Goal: Task Accomplishment & Management: Manage account settings

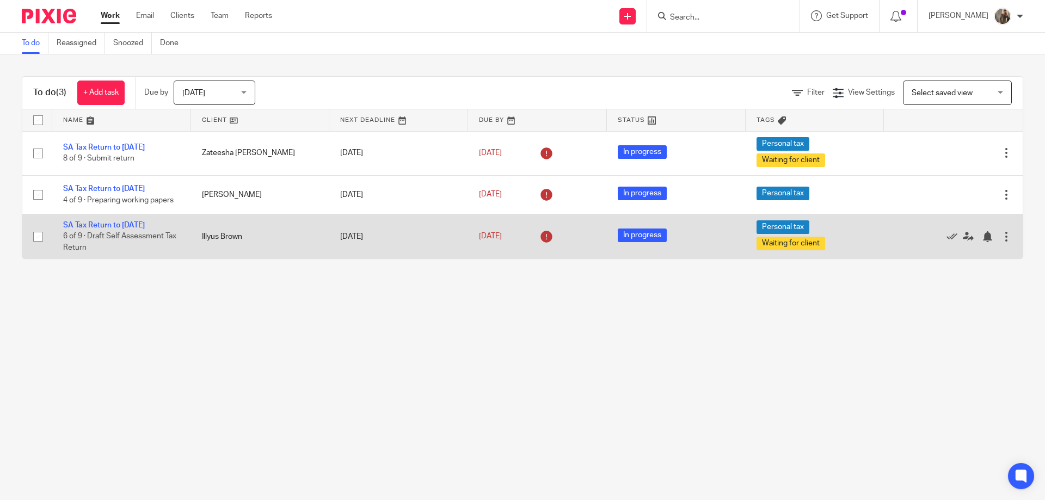
click at [540, 221] on td "[DATE]" at bounding box center [537, 236] width 139 height 45
click at [539, 238] on icon at bounding box center [546, 236] width 17 height 17
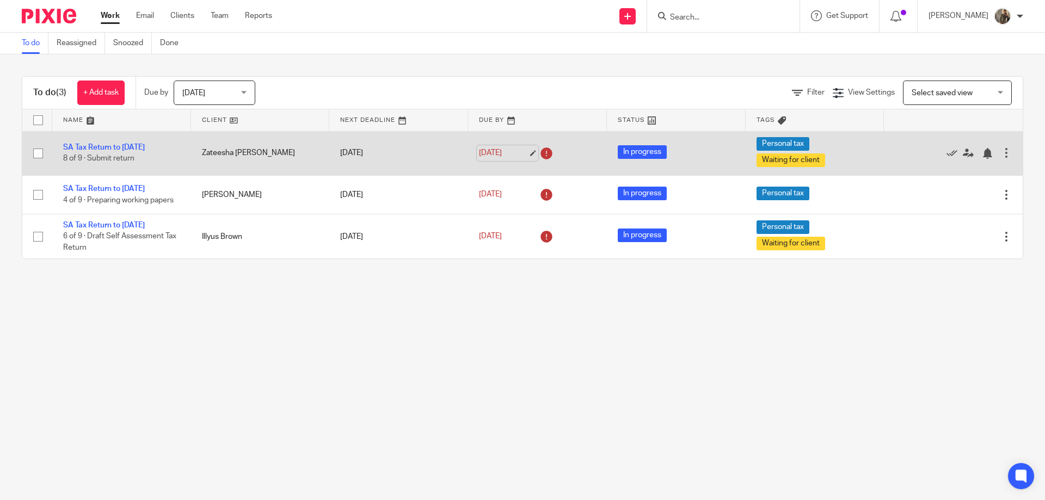
click at [501, 154] on link "12 Sep 2025" at bounding box center [503, 153] width 49 height 11
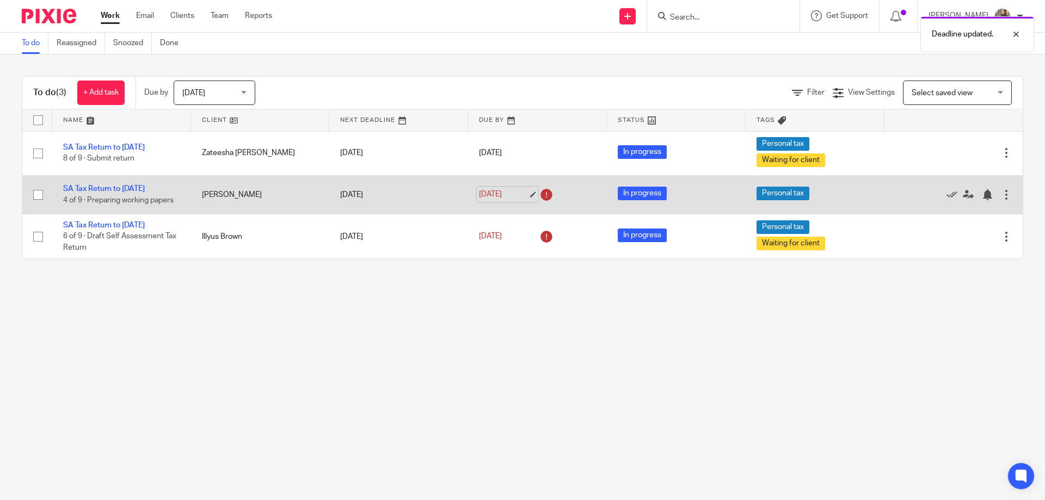
click at [494, 195] on link "30 Sep 2025" at bounding box center [503, 194] width 49 height 11
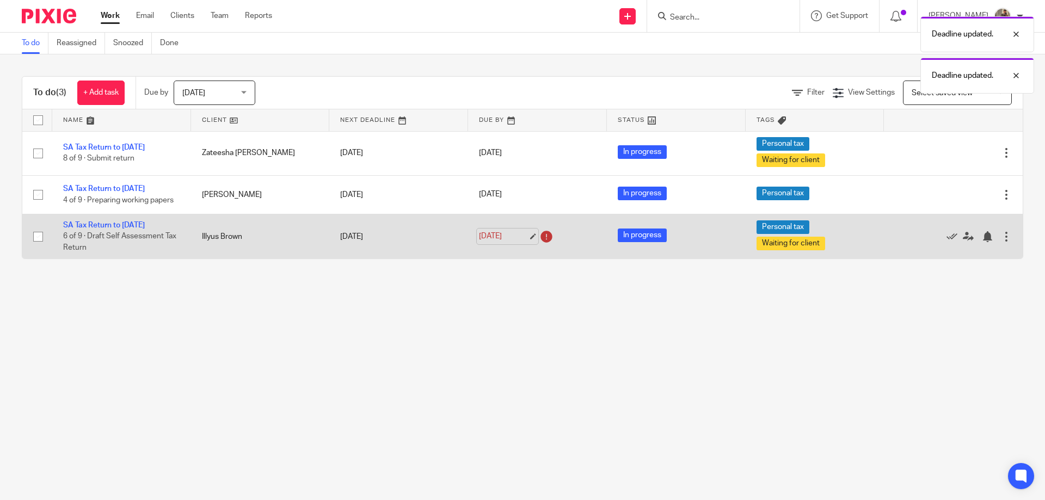
click at [521, 239] on link "30 Sep 2025" at bounding box center [503, 236] width 49 height 11
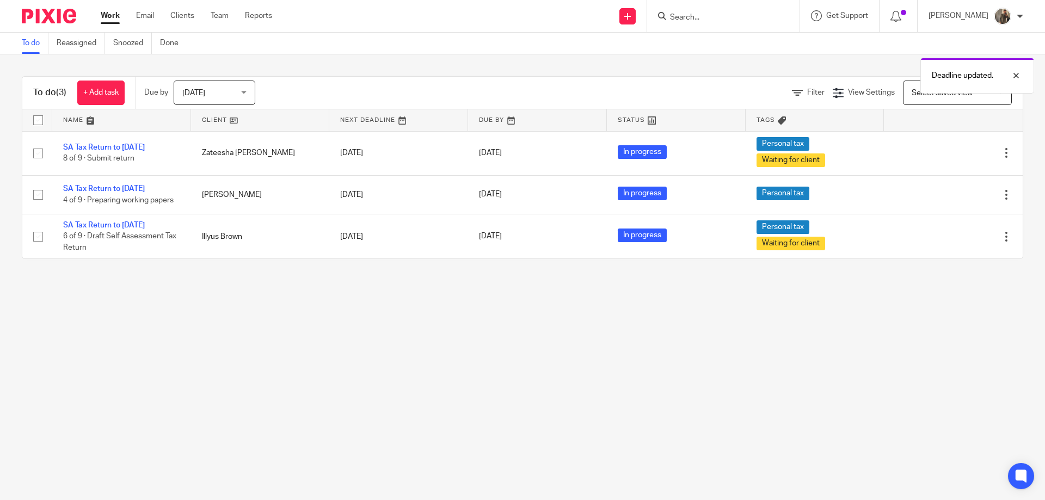
click at [694, 11] on div "Deadline updated." at bounding box center [779, 52] width 512 height 83
click at [700, 17] on div "Deadline updated." at bounding box center [779, 31] width 512 height 41
click at [694, 16] on div "Deadline updated." at bounding box center [779, 31] width 512 height 41
click at [666, 14] on icon at bounding box center [662, 16] width 8 height 8
click at [697, 13] on input "Search" at bounding box center [718, 18] width 98 height 10
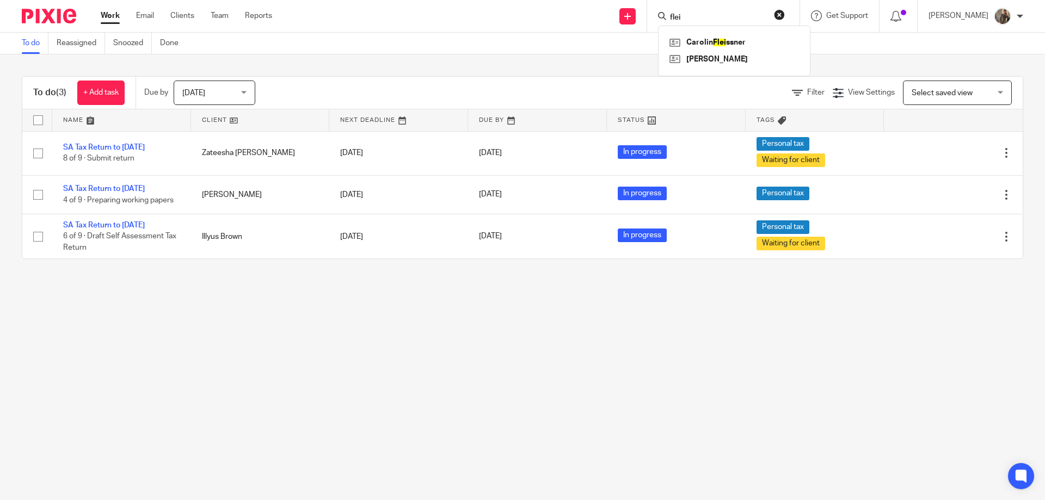
type input "flei"
click at [726, 33] on div "Carolin Flei ssner Ian Henry" at bounding box center [734, 51] width 152 height 51
click at [734, 38] on link at bounding box center [734, 42] width 135 height 16
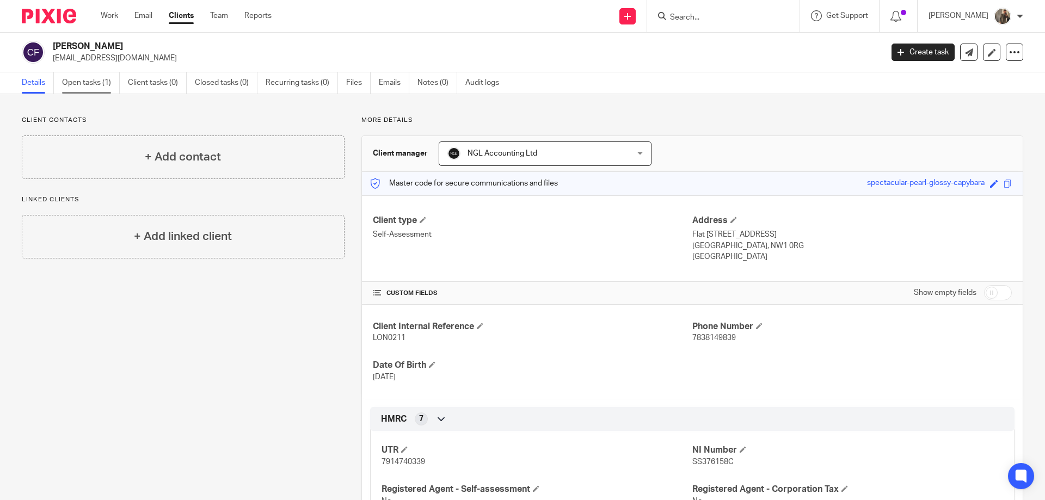
click at [85, 76] on link "Open tasks (1)" at bounding box center [91, 82] width 58 height 21
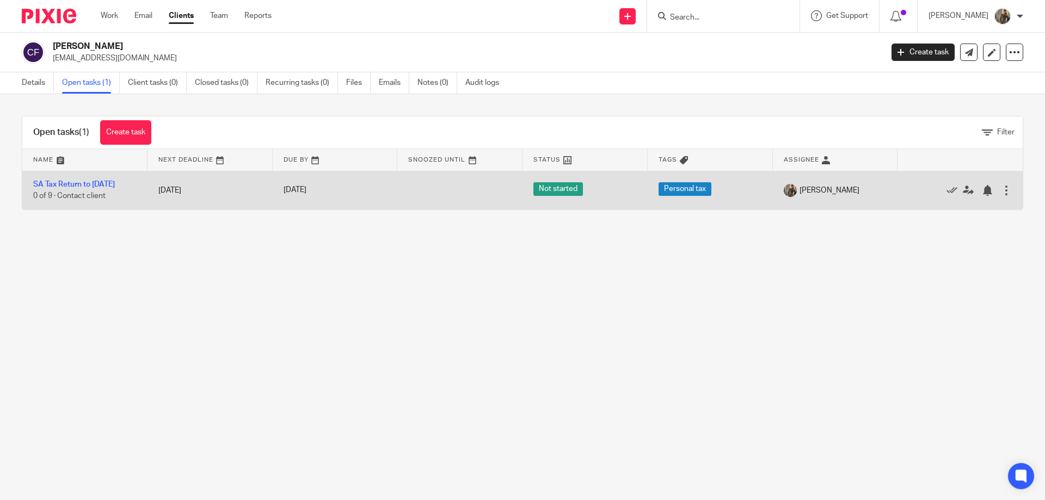
click at [437, 197] on td at bounding box center [459, 190] width 125 height 39
click at [88, 183] on link "SA Tax Return to [DATE]" at bounding box center [74, 185] width 82 height 8
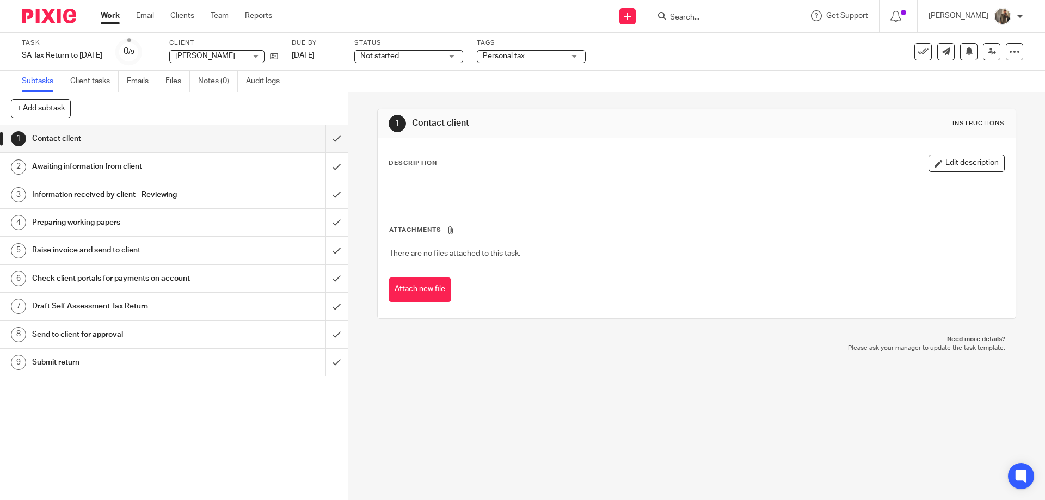
click at [442, 59] on span "Not started" at bounding box center [401, 56] width 82 height 11
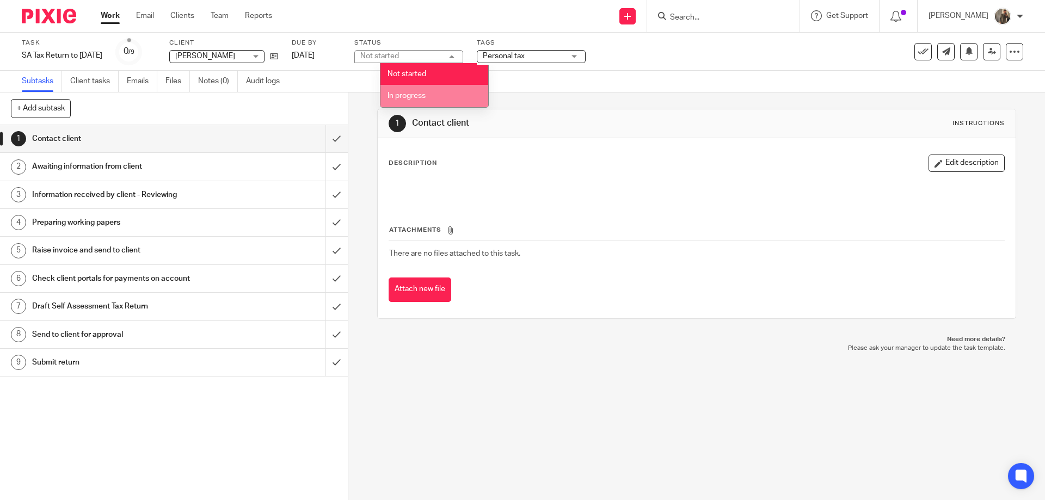
click at [455, 90] on li "In progress" at bounding box center [435, 96] width 108 height 22
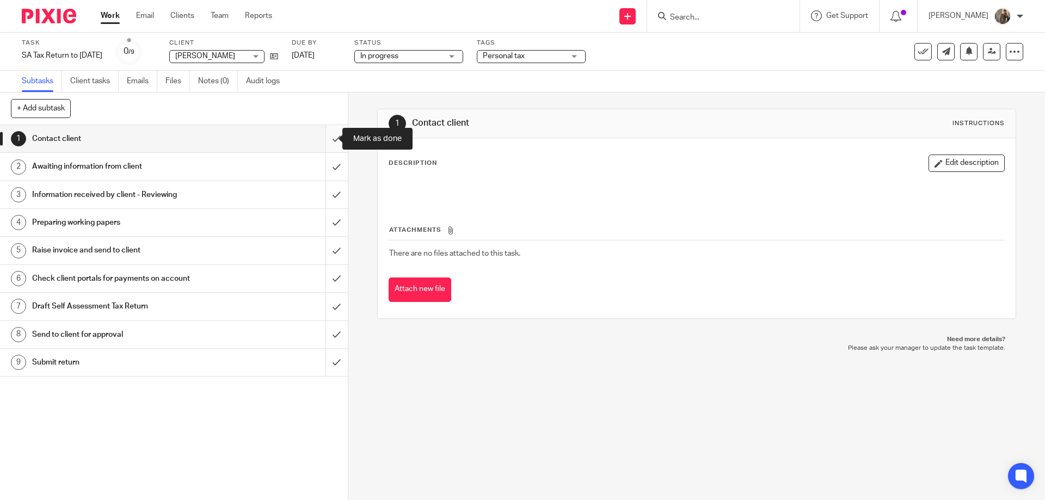
click at [330, 136] on input "submit" at bounding box center [174, 138] width 348 height 27
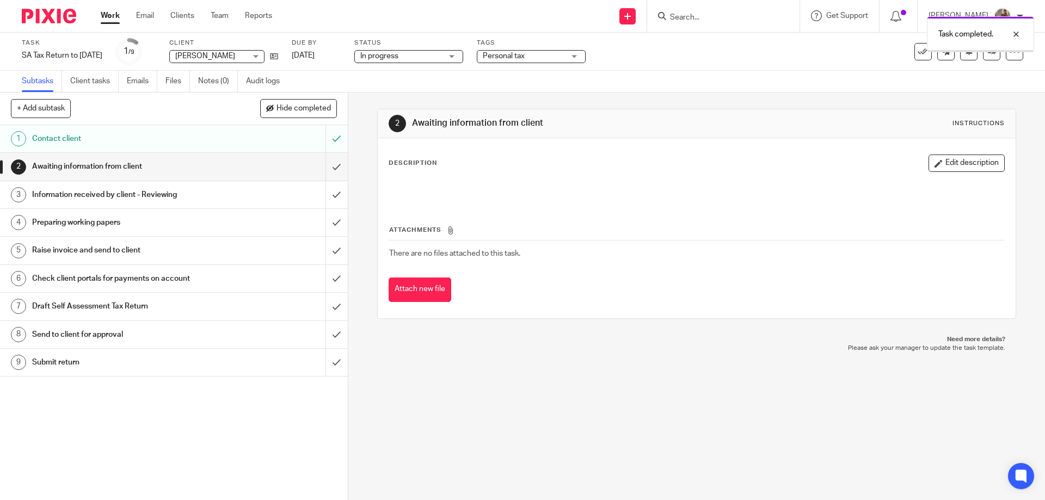
click at [328, 165] on input "submit" at bounding box center [174, 166] width 348 height 27
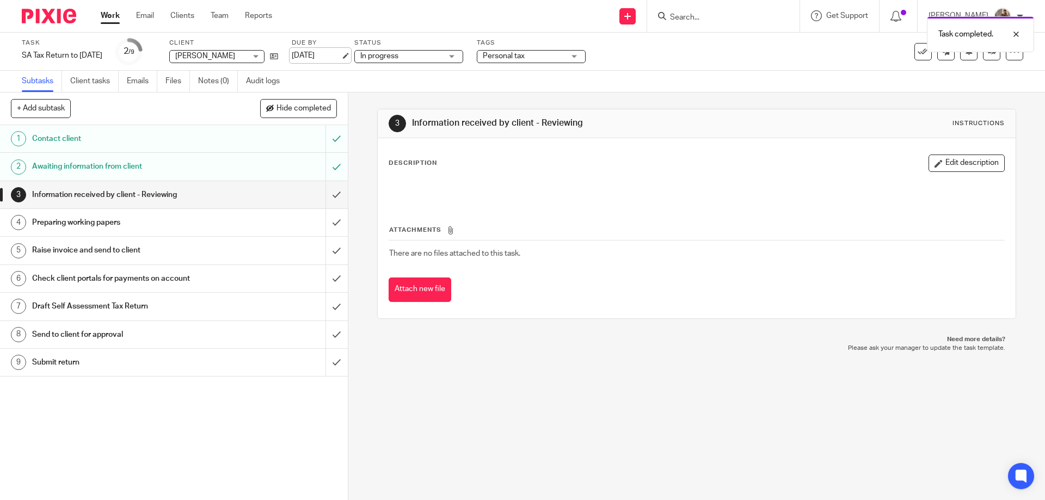
click at [329, 53] on link "31 Jan 2026" at bounding box center [316, 55] width 49 height 11
click at [118, 16] on link "Work" at bounding box center [110, 15] width 19 height 11
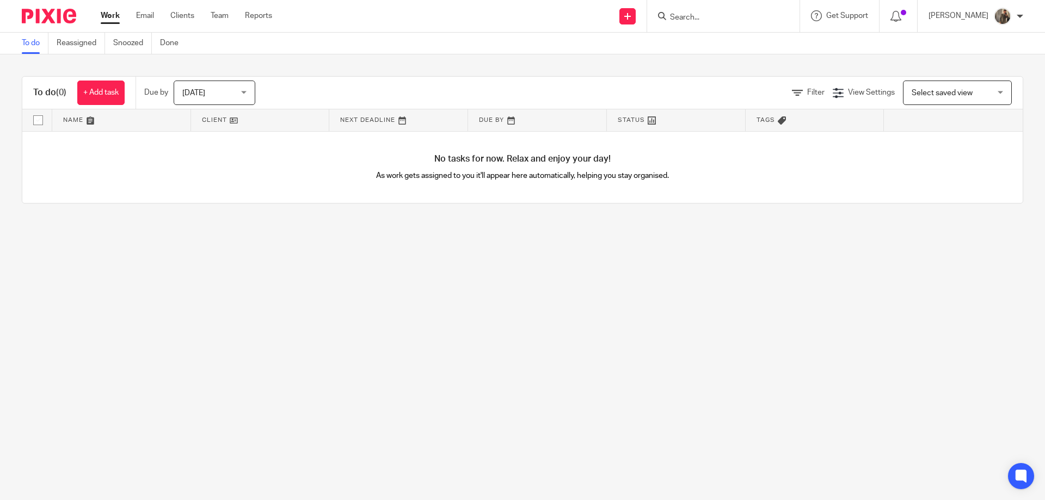
click at [197, 94] on span "[DATE]" at bounding box center [193, 93] width 23 height 8
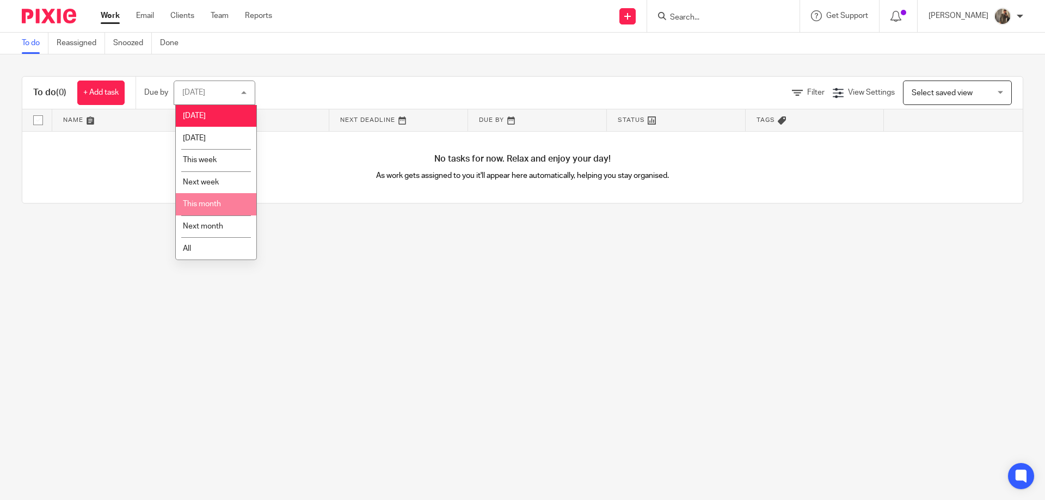
click at [210, 207] on span "This month" at bounding box center [202, 204] width 38 height 8
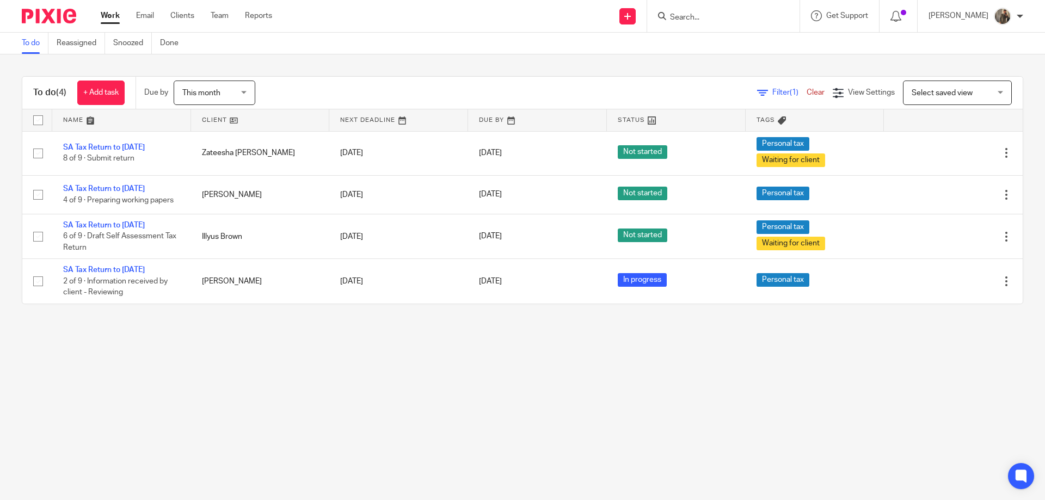
click at [385, 370] on main "To do Reassigned Snoozed Done To do (4) + Add task Due by This month This month…" at bounding box center [522, 250] width 1045 height 500
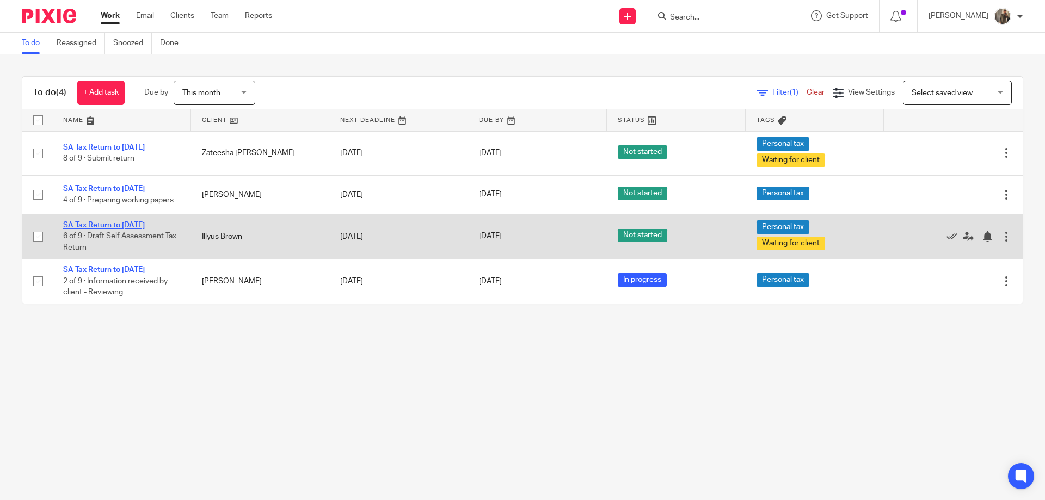
click at [123, 226] on link "SA Tax Return to [DATE]" at bounding box center [104, 226] width 82 height 8
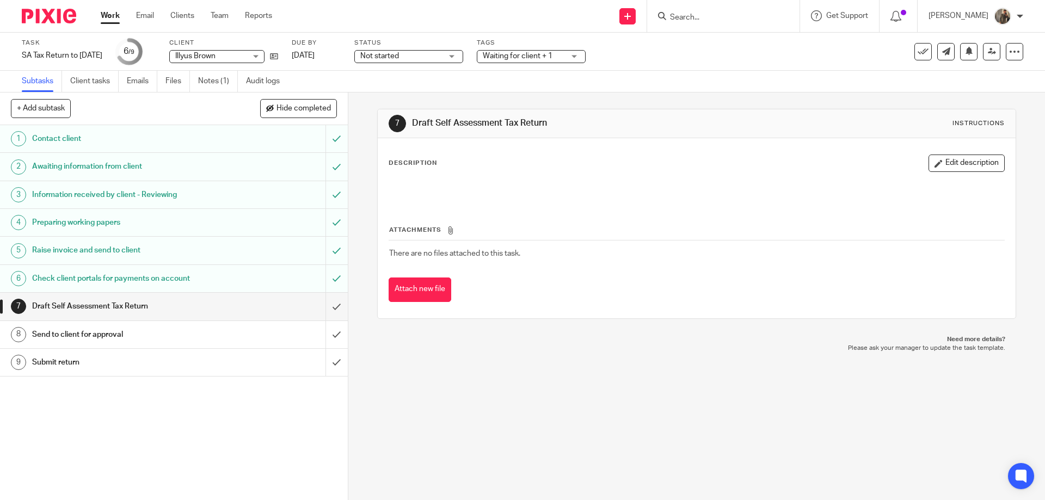
click at [443, 50] on div "Not started Not started" at bounding box center [408, 56] width 109 height 13
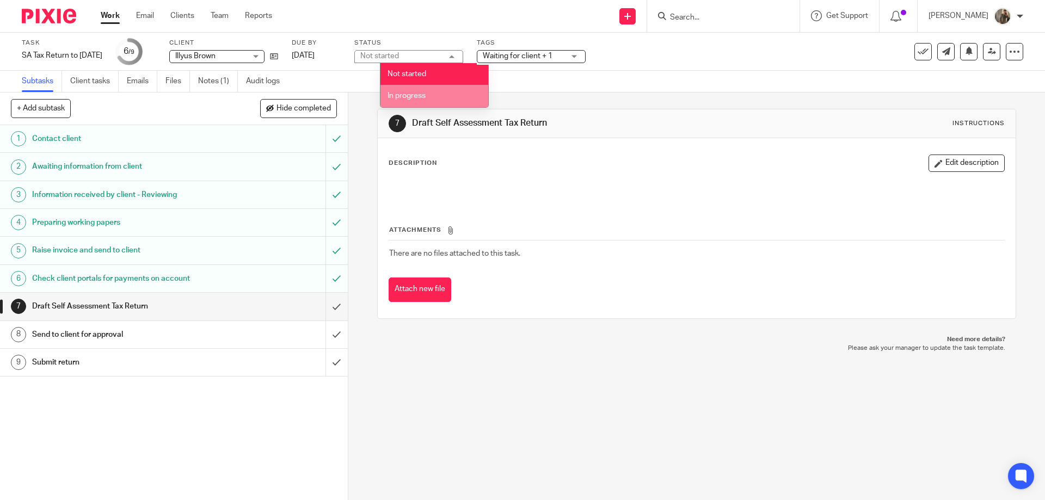
click at [452, 90] on li "In progress" at bounding box center [435, 96] width 108 height 22
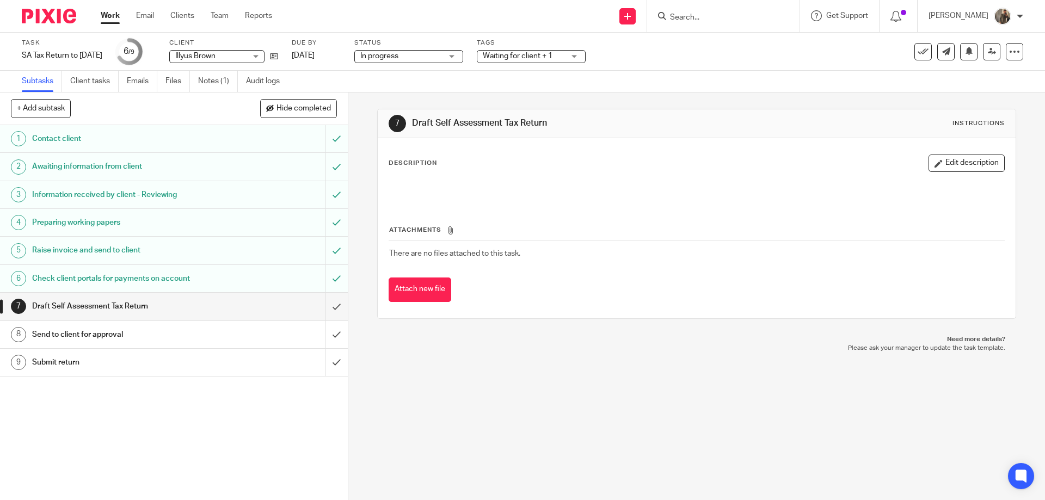
click at [119, 16] on link "Work" at bounding box center [110, 15] width 19 height 11
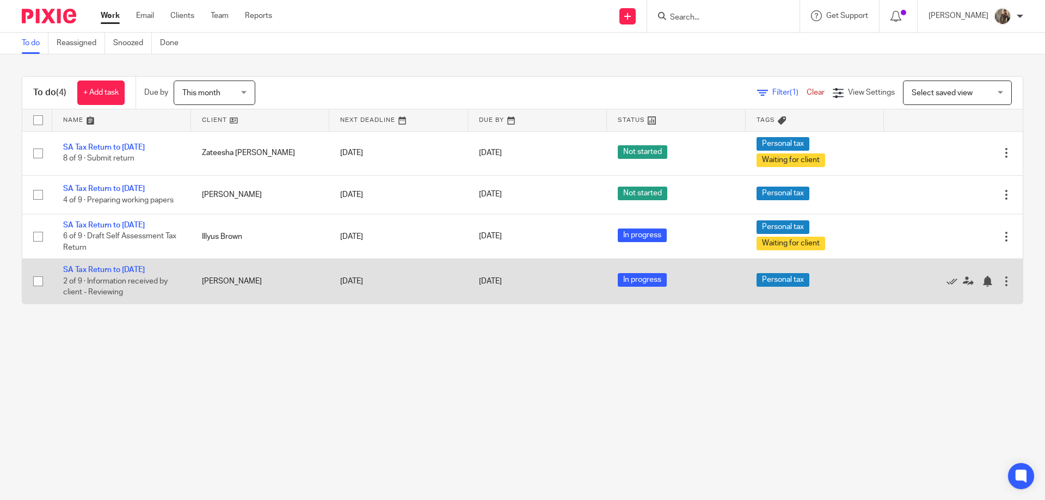
click at [757, 282] on span "Personal tax" at bounding box center [783, 280] width 53 height 14
click at [123, 264] on td "SA Tax Return to 5th April 2025 2 of 9 · Information received by client - Revie…" at bounding box center [121, 281] width 139 height 45
click at [130, 264] on td "SA Tax Return to 5th April 2025 2 of 9 · Information received by client - Revie…" at bounding box center [121, 281] width 139 height 45
click at [132, 266] on link "SA Tax Return to [DATE]" at bounding box center [104, 270] width 82 height 8
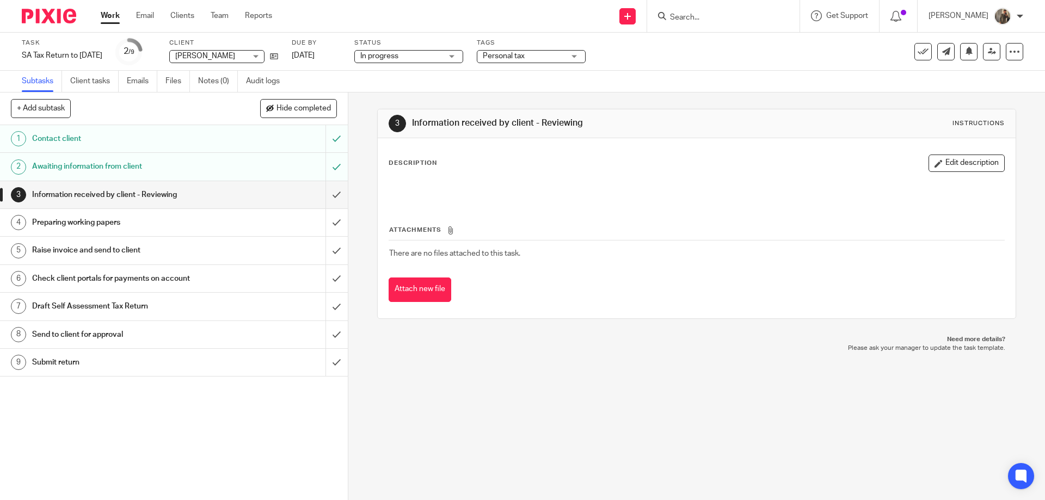
click at [525, 59] on span "Personal tax" at bounding box center [504, 56] width 42 height 8
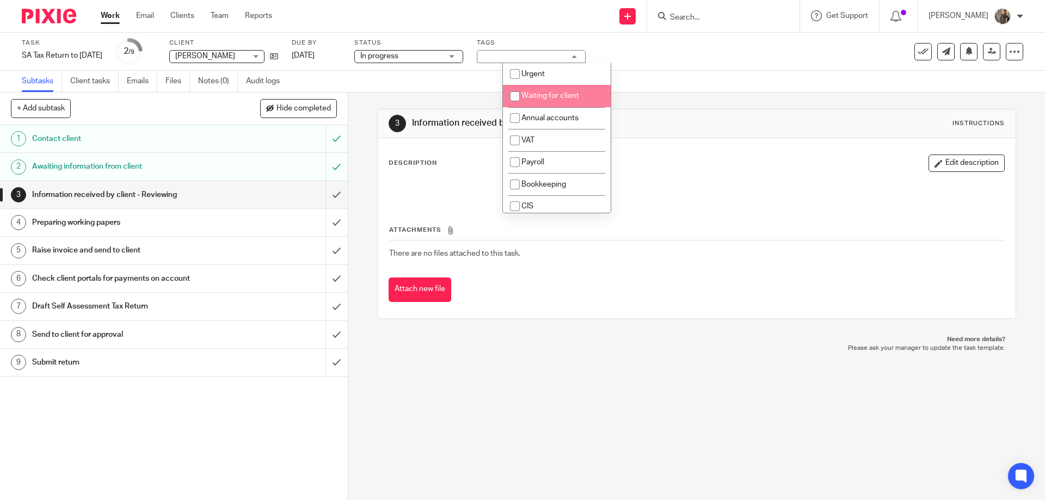
click at [565, 102] on li "Waiting for client" at bounding box center [557, 96] width 108 height 22
checkbox input "true"
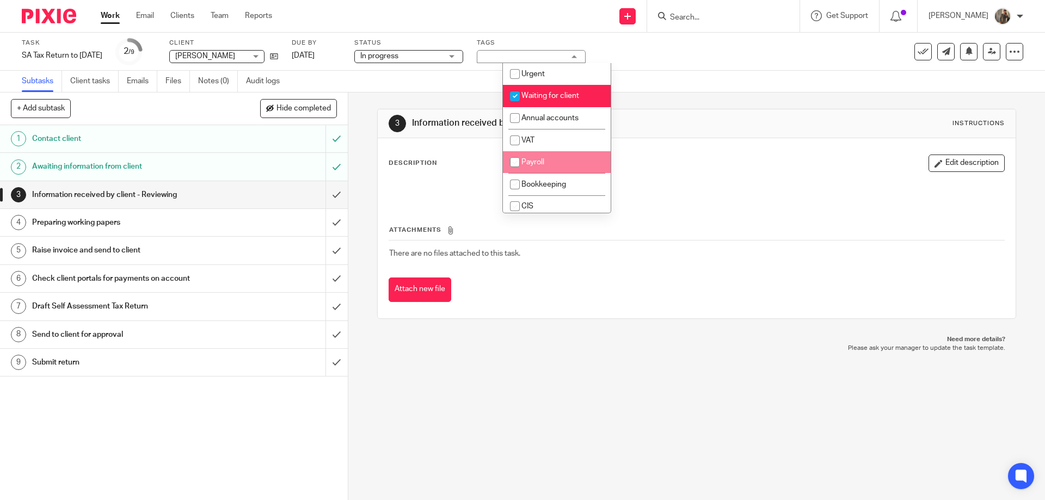
click at [114, 15] on link "Work" at bounding box center [110, 15] width 19 height 11
